Goal: Task Accomplishment & Management: Use online tool/utility

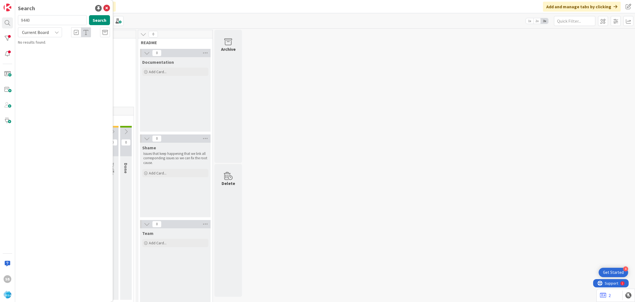
type input "9440"
click at [62, 43] on div "Account Management › Open" at bounding box center [68, 43] width 84 height 5
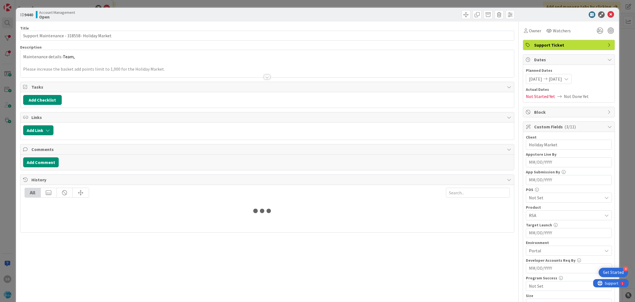
click at [58, 42] on div "Title 44 / 128 Support Maintenance - 318558- Holiday Market Description Mainten…" at bounding box center [267, 228] width 495 height 413
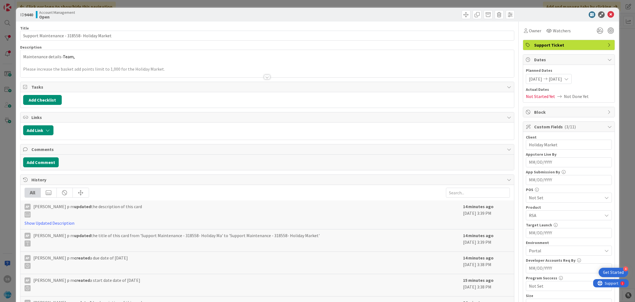
click at [70, 66] on div at bounding box center [267, 70] width 494 height 14
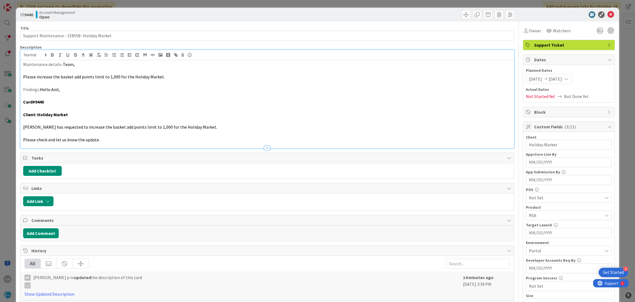
scroll to position [131, 0]
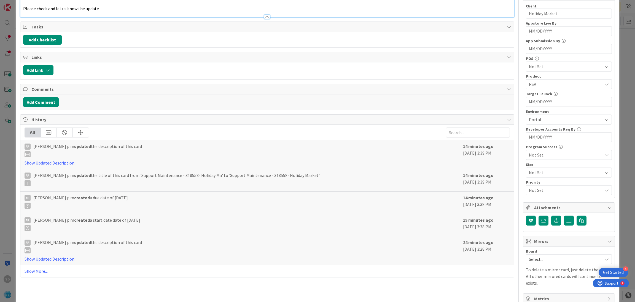
click at [549, 257] on span "Select..." at bounding box center [564, 259] width 71 height 8
click at [541, 248] on span "Software Development" at bounding box center [572, 246] width 73 height 8
click at [541, 248] on div "Board Software Development Account Management Software Development Column Selec…" at bounding box center [569, 300] width 92 height 108
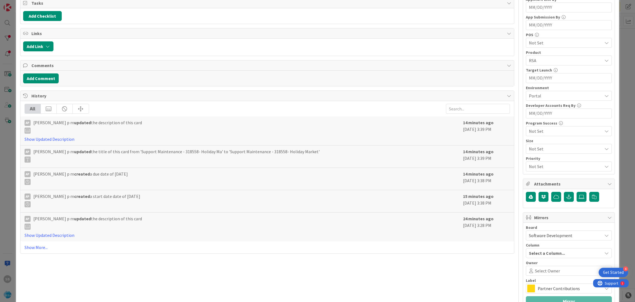
scroll to position [203, 0]
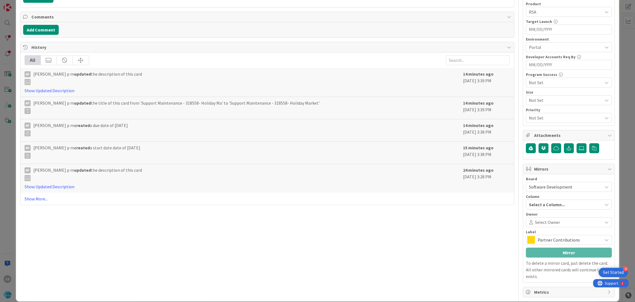
click at [547, 224] on span "Select Owner" at bounding box center [547, 222] width 25 height 7
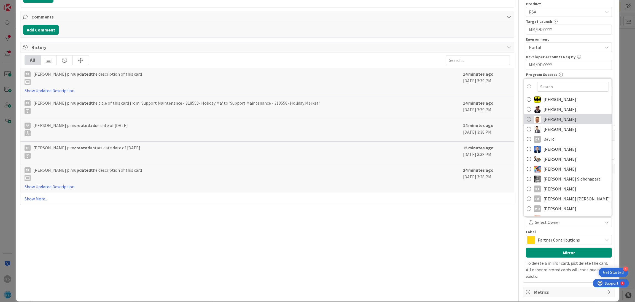
click at [549, 120] on span "[PERSON_NAME]" at bounding box center [560, 119] width 33 height 8
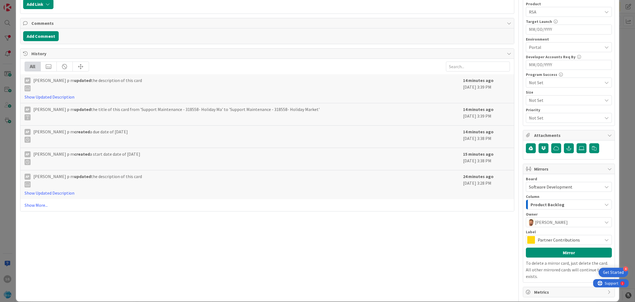
scroll to position [205, 0]
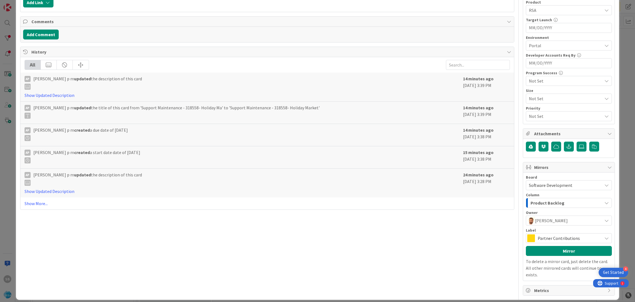
click at [546, 237] on span "Partner Contributions" at bounding box center [569, 238] width 62 height 8
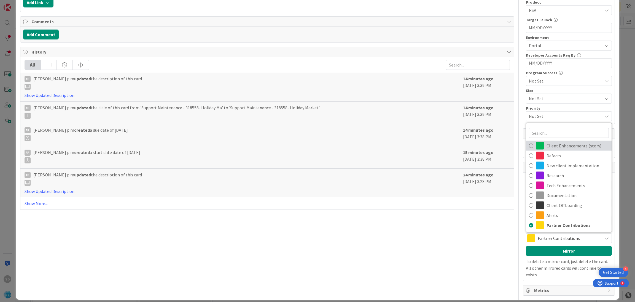
click at [565, 144] on span "Client Enhancements (story)" at bounding box center [578, 145] width 62 height 8
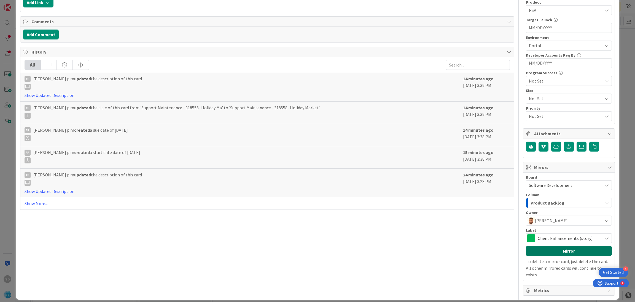
click at [553, 249] on button "Mirror" at bounding box center [569, 251] width 86 height 10
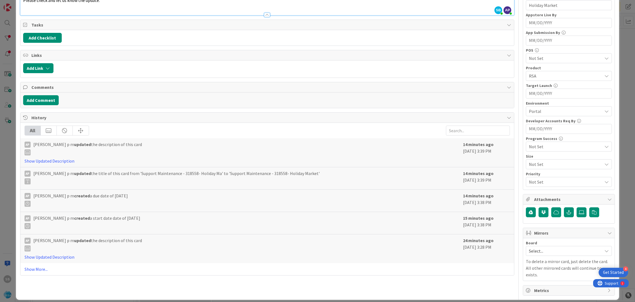
scroll to position [0, 0]
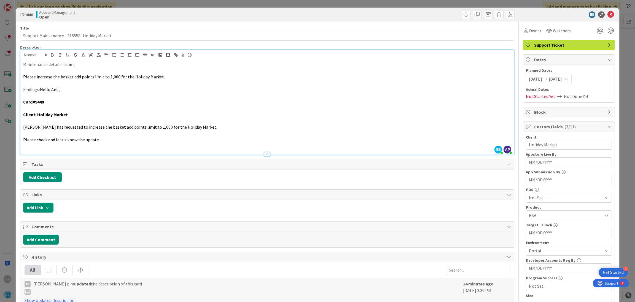
click at [607, 19] on div "ID 9440 Account Management Open" at bounding box center [317, 15] width 603 height 14
click at [608, 12] on icon at bounding box center [611, 14] width 7 height 7
